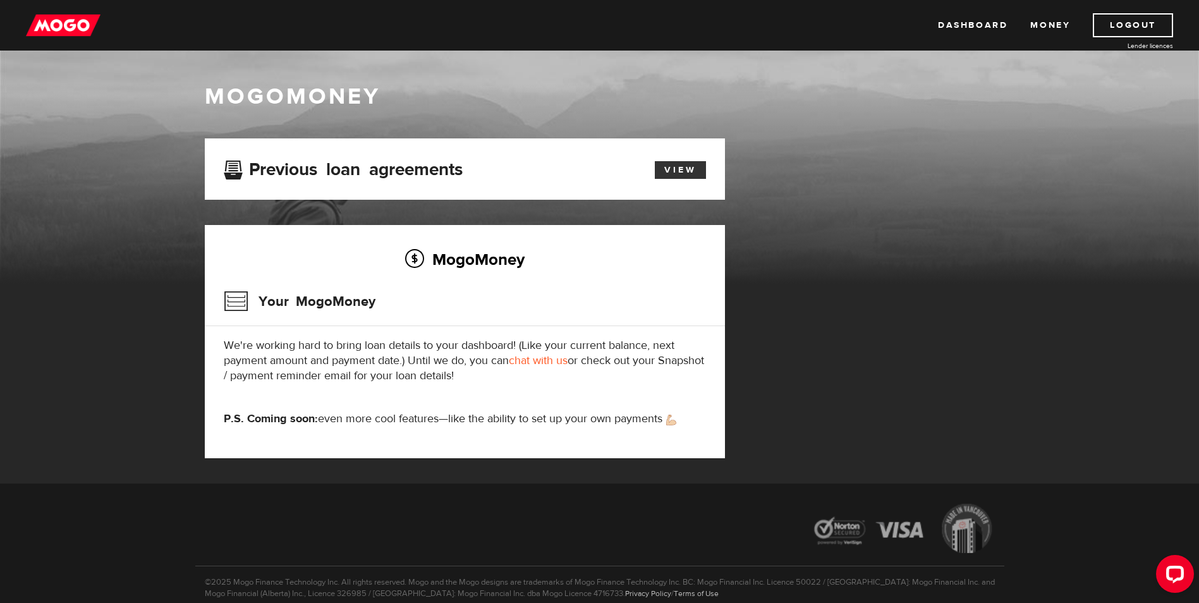
click at [666, 162] on link "View" at bounding box center [680, 170] width 51 height 18
click at [995, 25] on link "Dashboard" at bounding box center [973, 25] width 70 height 24
click at [678, 167] on link "View" at bounding box center [680, 170] width 51 height 18
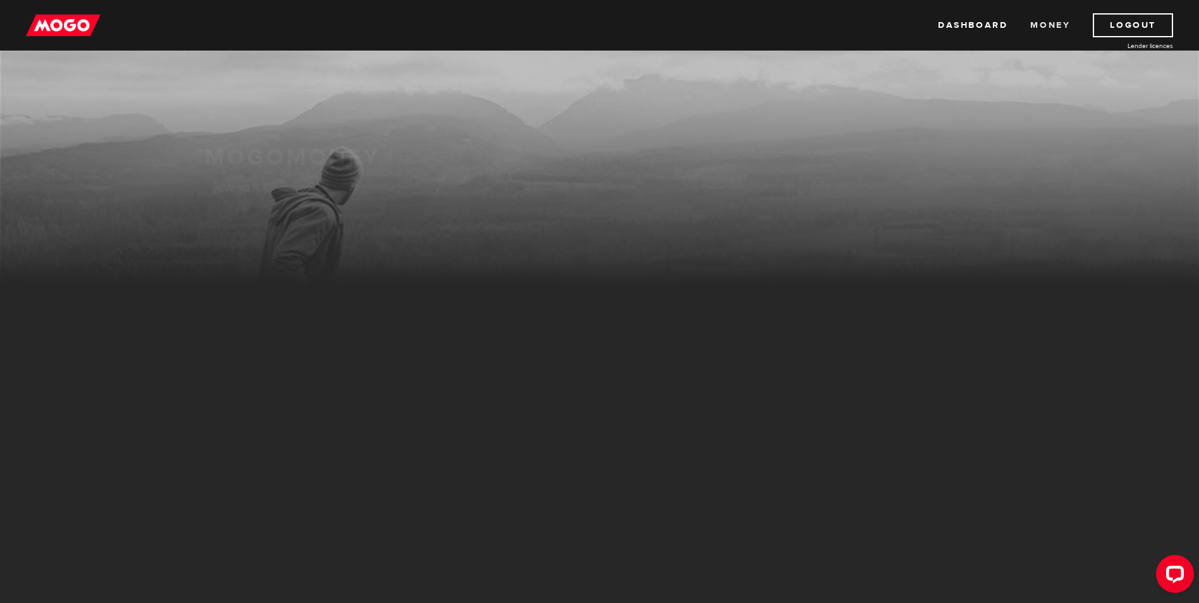
click at [1052, 22] on link "Money" at bounding box center [1050, 25] width 40 height 24
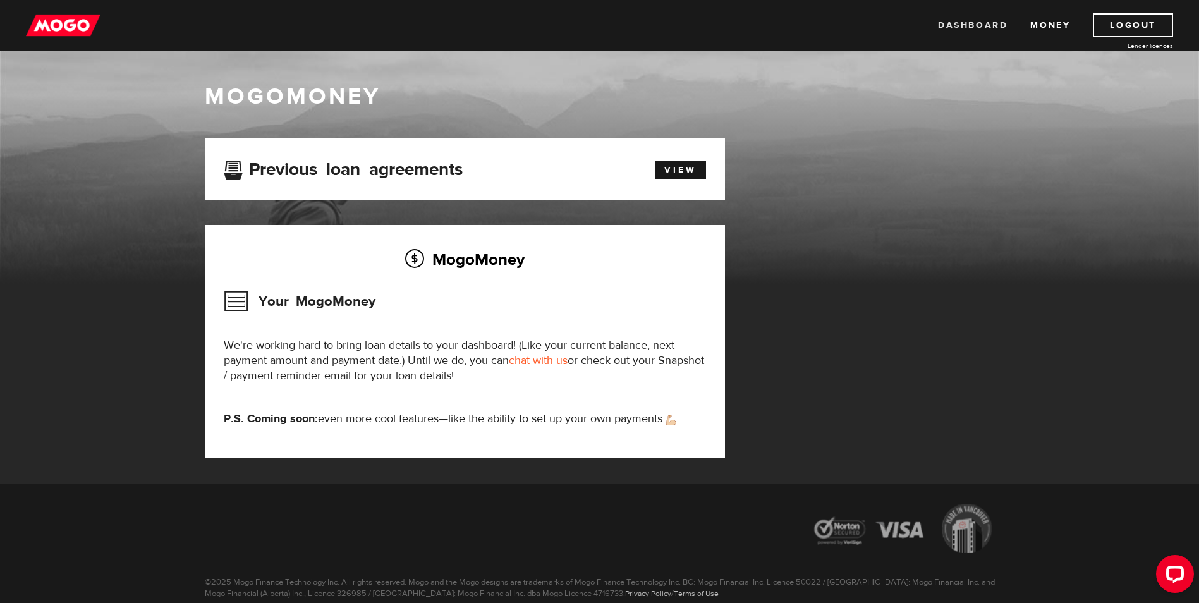
click at [956, 24] on link "Dashboard" at bounding box center [973, 25] width 70 height 24
